Goal: Information Seeking & Learning: Learn about a topic

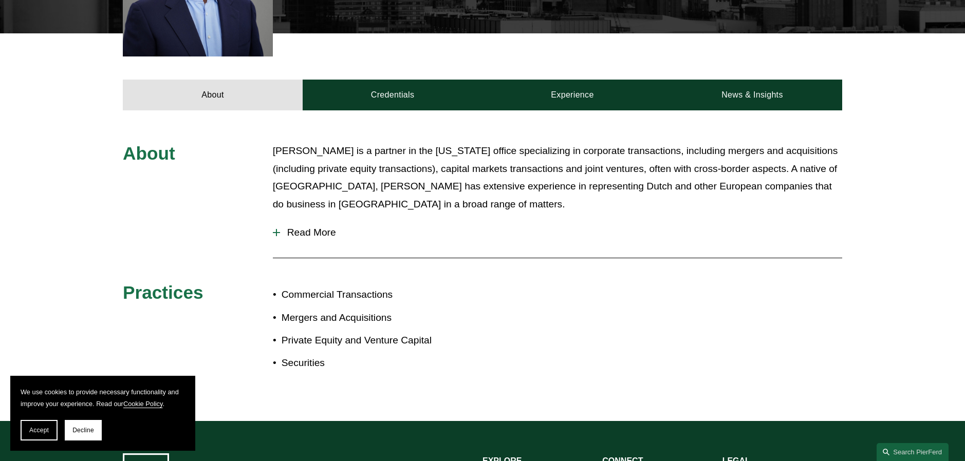
scroll to position [366, 0]
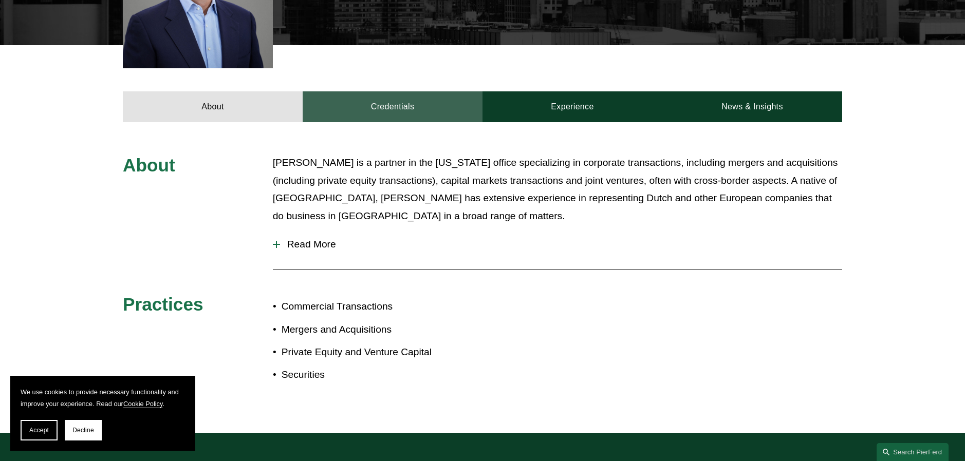
click at [422, 99] on link "Credentials" at bounding box center [393, 106] width 180 height 31
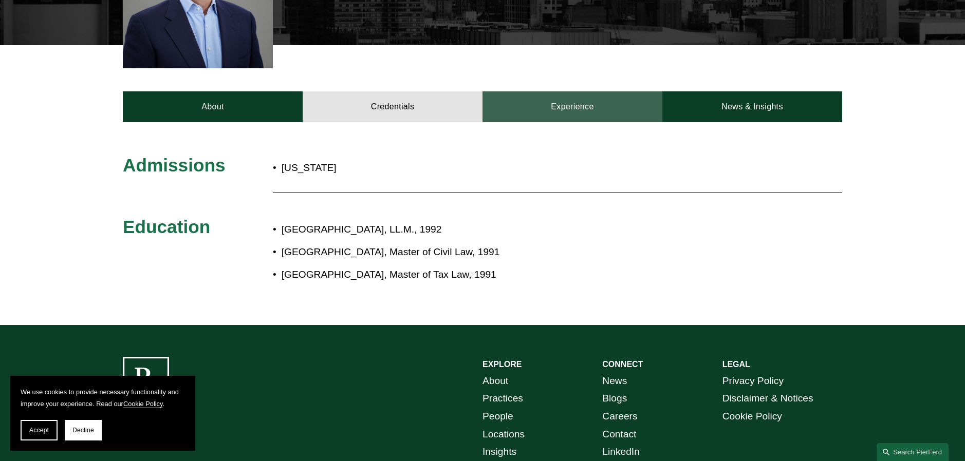
click at [563, 98] on link "Experience" at bounding box center [573, 106] width 180 height 31
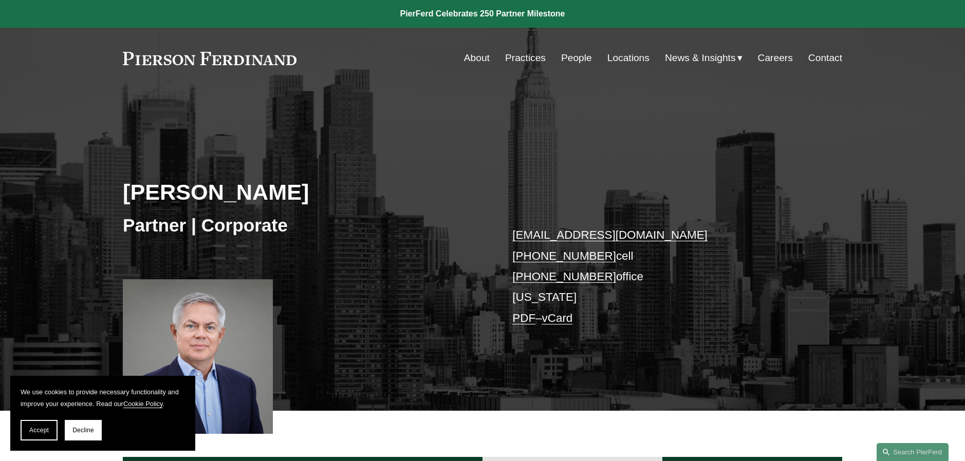
scroll to position [0, 0]
click at [627, 56] on link "Locations" at bounding box center [628, 58] width 42 height 20
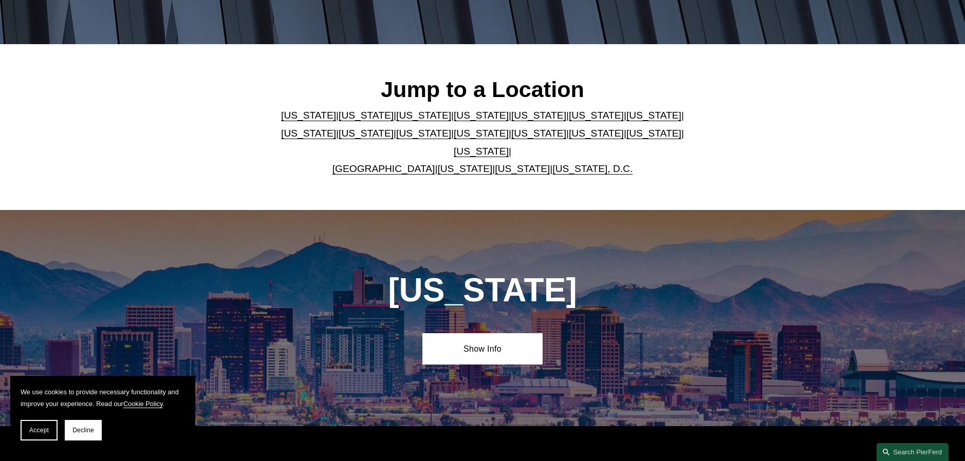
scroll to position [336, 0]
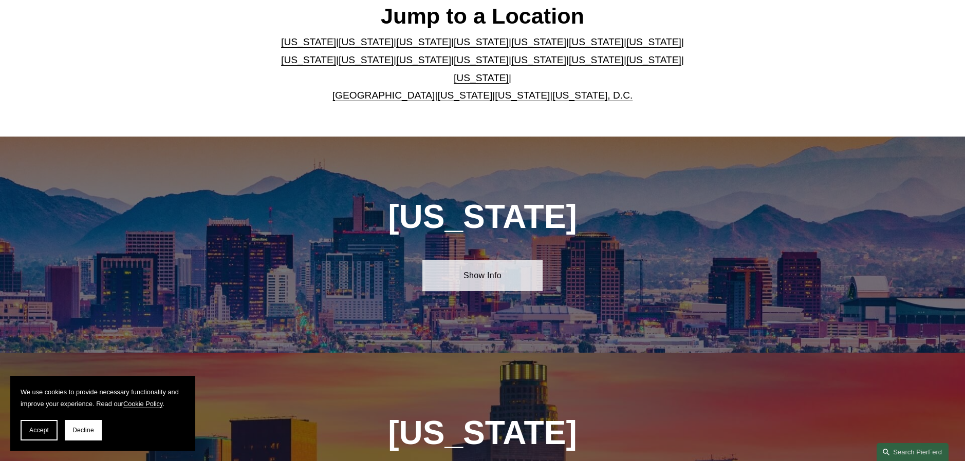
click at [493, 267] on link "Show Info" at bounding box center [482, 275] width 120 height 31
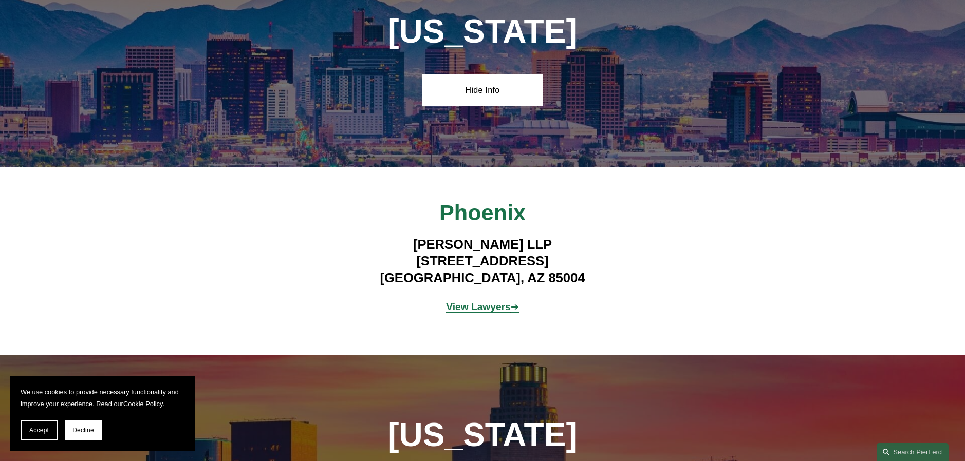
scroll to position [522, 0]
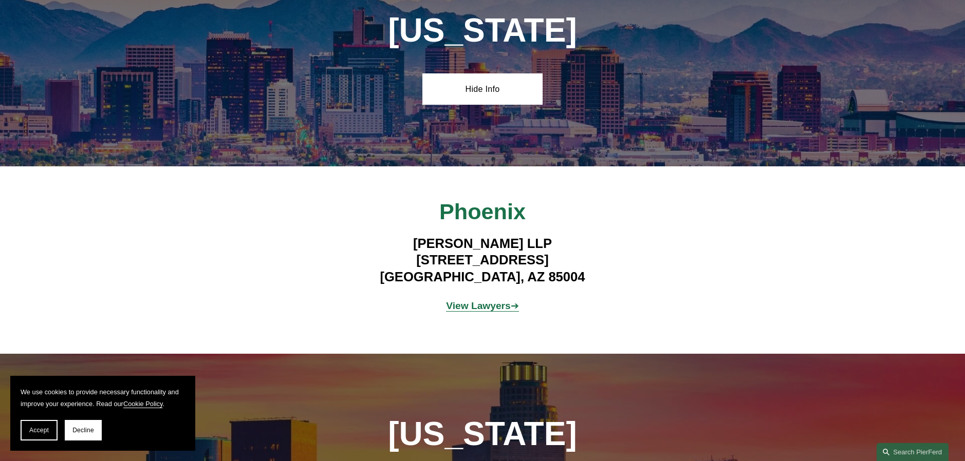
click at [487, 301] on strong "View Lawyers" at bounding box center [478, 306] width 65 height 11
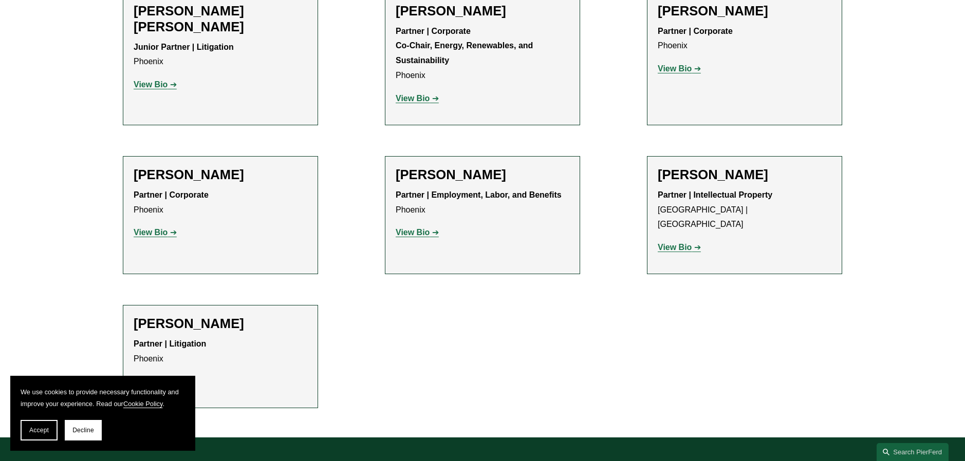
scroll to position [473, 0]
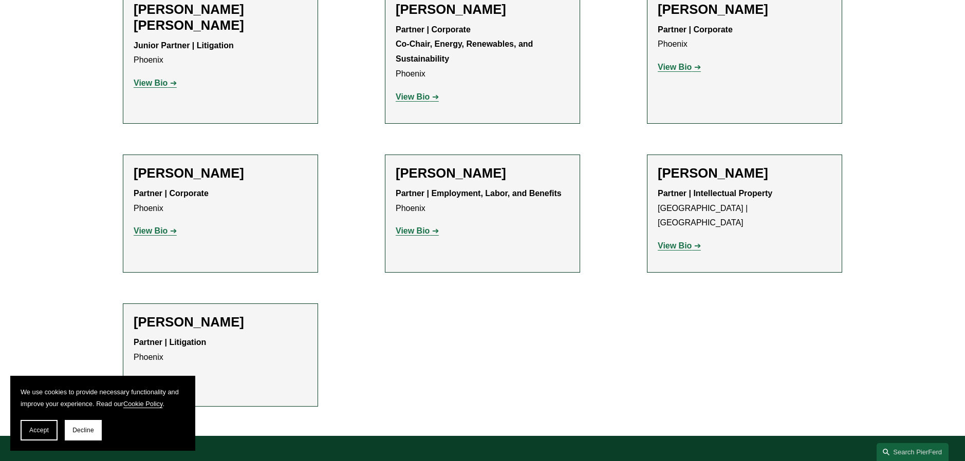
click at [150, 228] on strong "View Bio" at bounding box center [151, 231] width 34 height 9
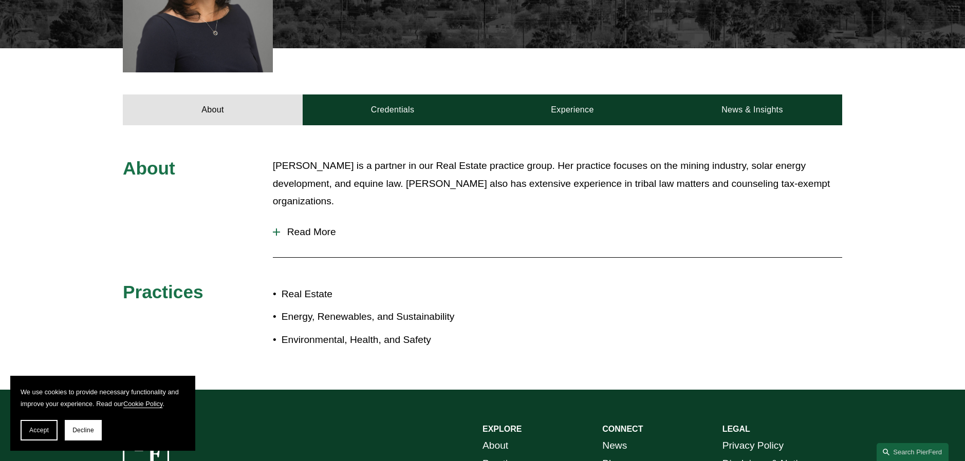
scroll to position [380, 0]
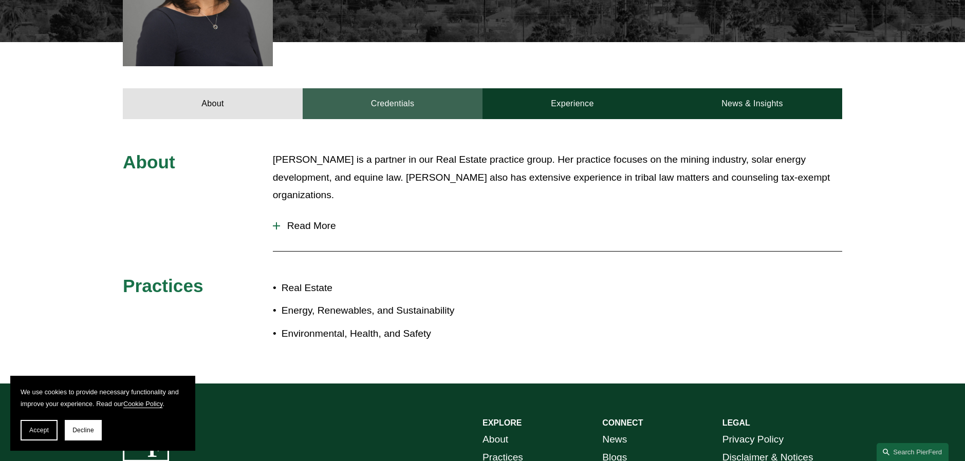
click at [394, 101] on link "Credentials" at bounding box center [393, 103] width 180 height 31
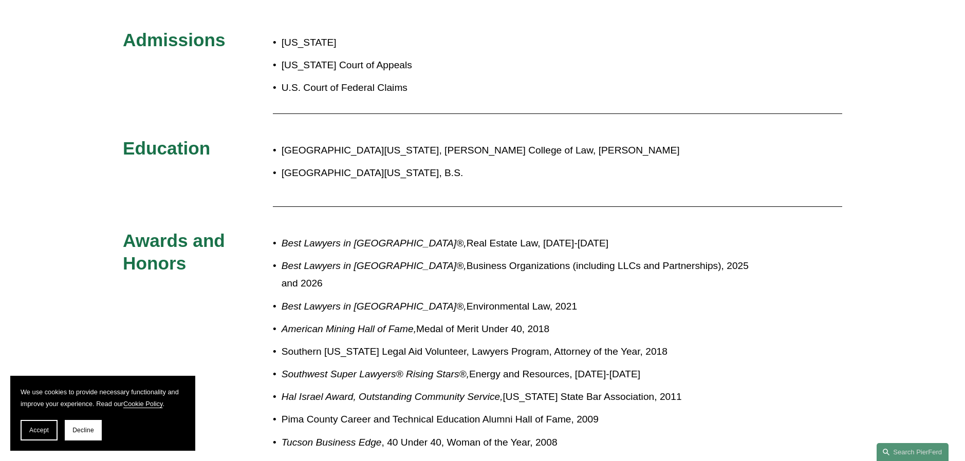
scroll to position [504, 0]
